Goal: Task Accomplishment & Management: Manage account settings

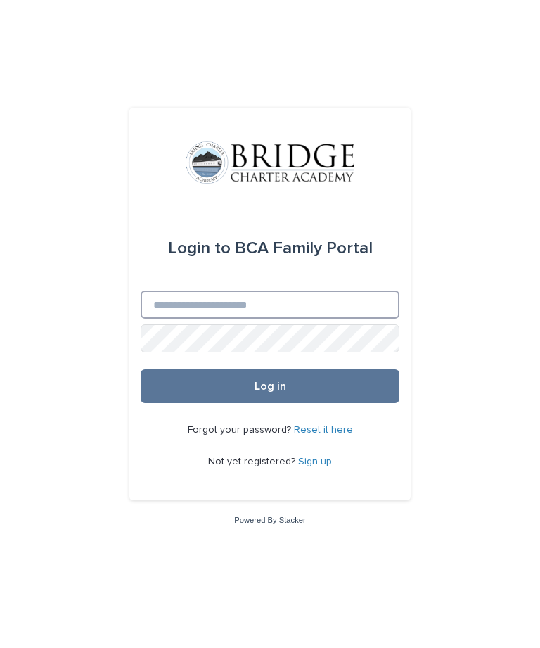
click at [357, 319] on input "Email" at bounding box center [270, 305] width 259 height 28
type input "**********"
click at [339, 400] on button "Log in" at bounding box center [270, 386] width 259 height 34
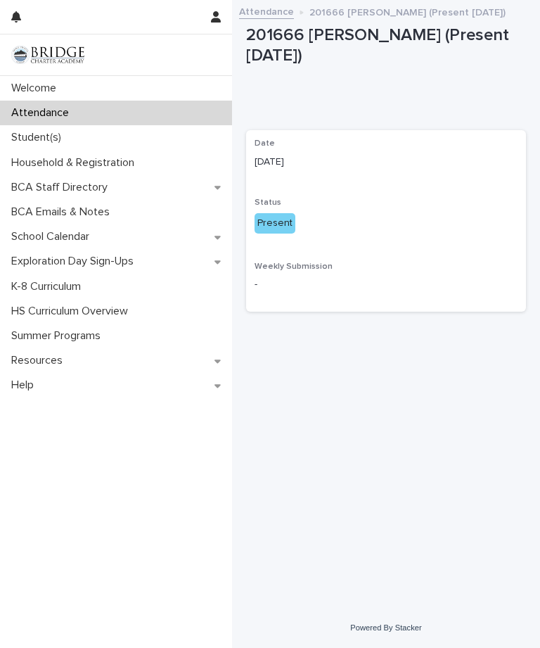
click at [39, 116] on p "Attendance" at bounding box center [43, 112] width 75 height 13
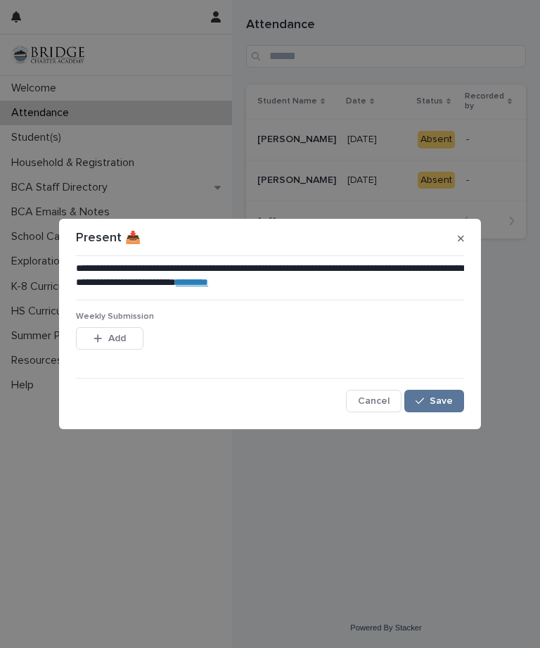
click at [449, 393] on button "Save" at bounding box center [435, 401] width 60 height 23
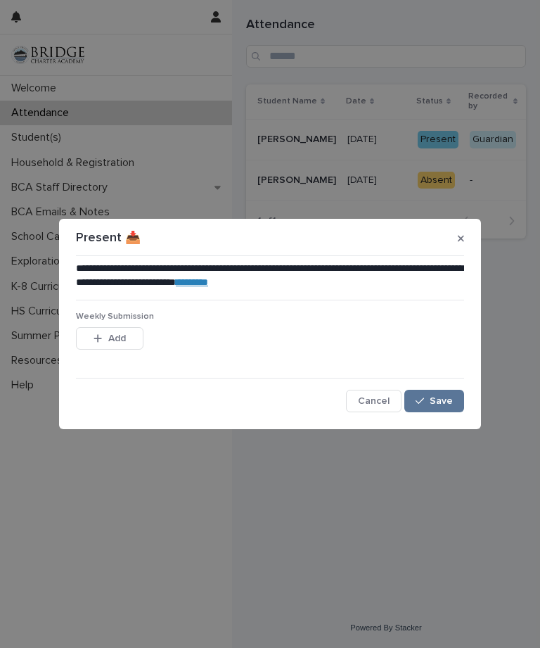
click at [440, 399] on span "Save" at bounding box center [441, 401] width 23 height 10
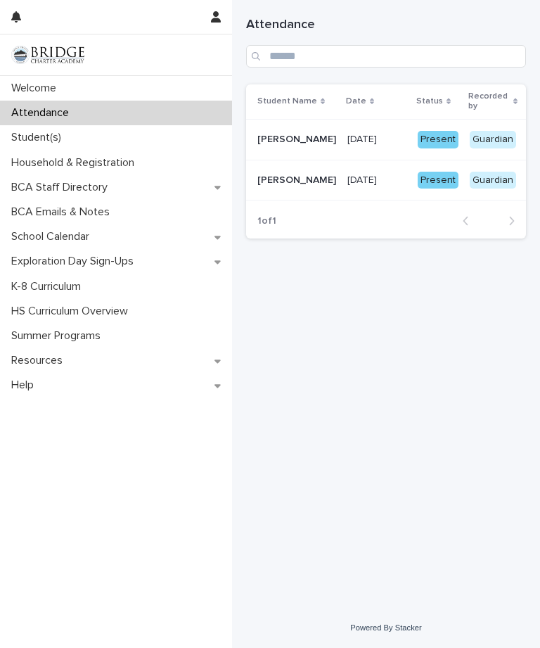
click at [39, 163] on p "Household & Registration" at bounding box center [76, 162] width 140 height 13
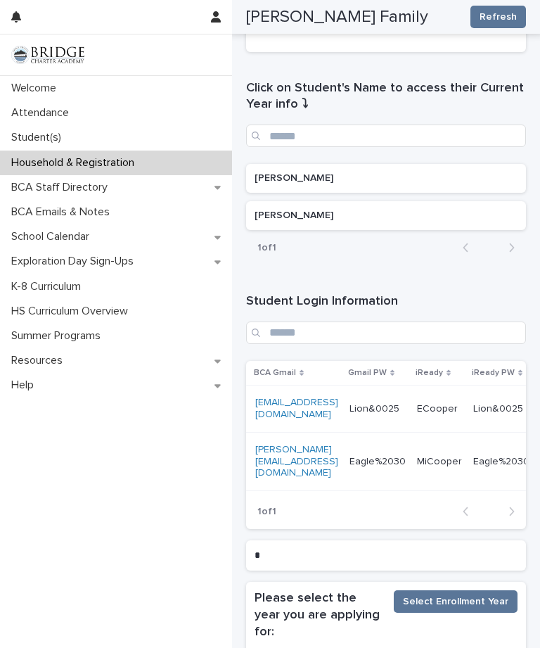
scroll to position [0, 91]
